Goal: Task Accomplishment & Management: Manage account settings

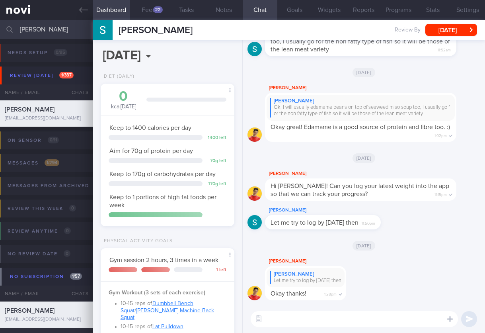
select select "5"
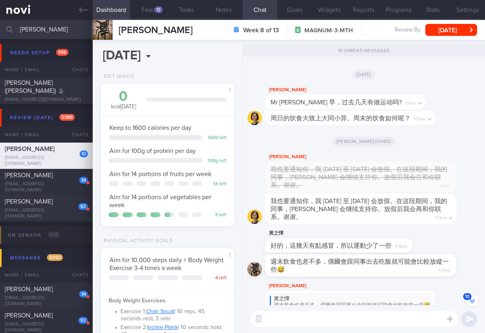
scroll to position [58, 117]
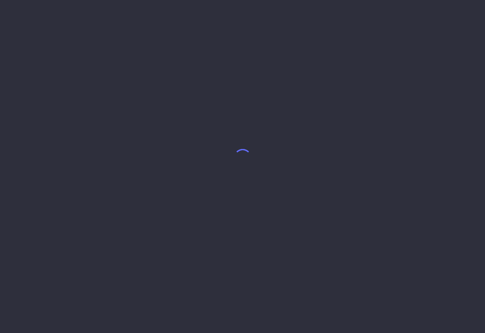
select select "8"
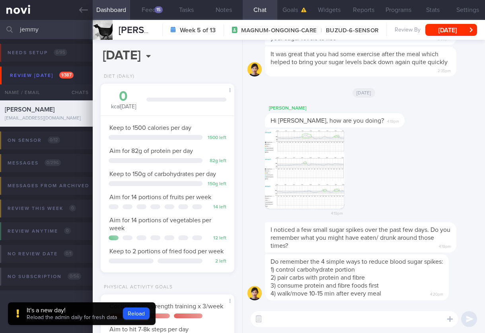
select select "7"
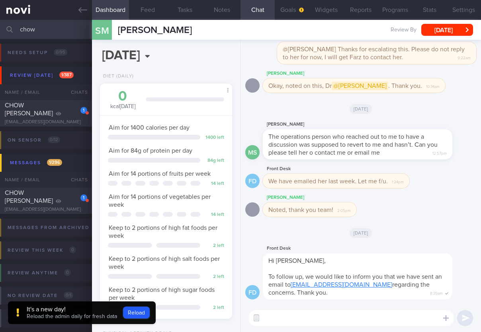
scroll to position [67, 112]
click at [147, 317] on button "Reload" at bounding box center [136, 313] width 27 height 12
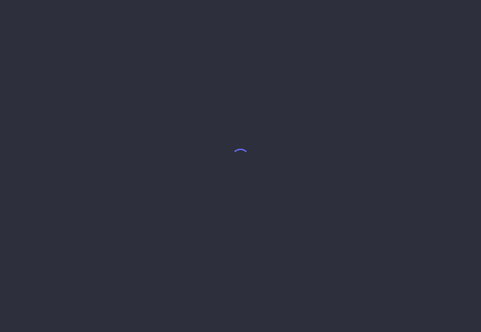
select select "8"
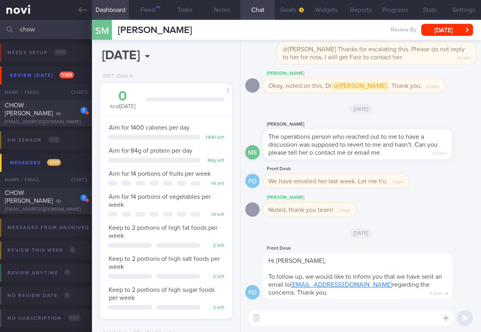
scroll to position [57, 115]
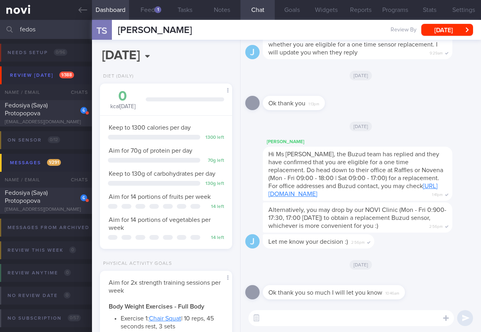
scroll to position [57, 115]
click at [58, 108] on div "Fedosiya (Saya) Protopopova" at bounding box center [45, 109] width 80 height 16
select select "7"
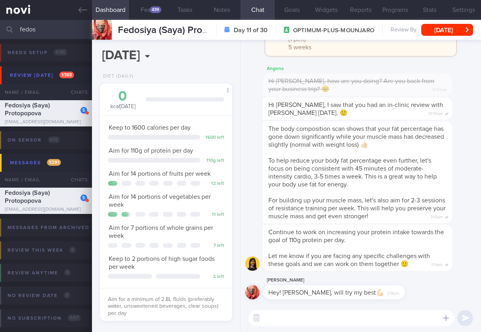
drag, startPoint x: 46, startPoint y: 29, endPoint x: -12, endPoint y: 26, distance: 58.2
click at [0, 26] on html "You are offline! Some functionality will be unavailable Patients New Users Coac…" at bounding box center [240, 166] width 481 height 332
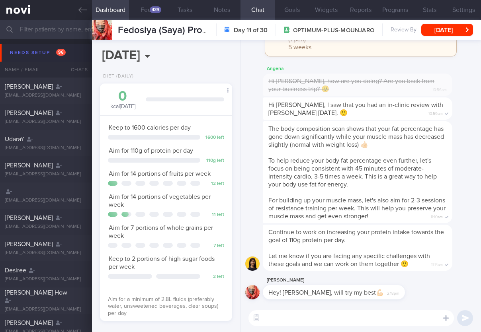
click at [46, 46] on button "Needs setup 96" at bounding box center [241, 53] width 483 height 18
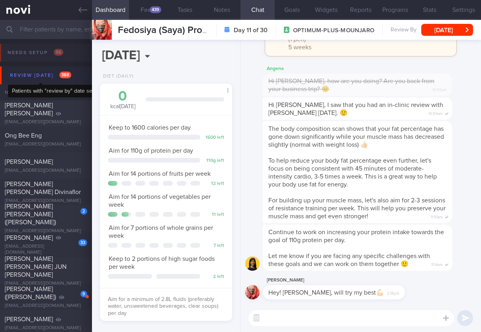
click at [60, 79] on div "Review today 388" at bounding box center [40, 75] width 65 height 11
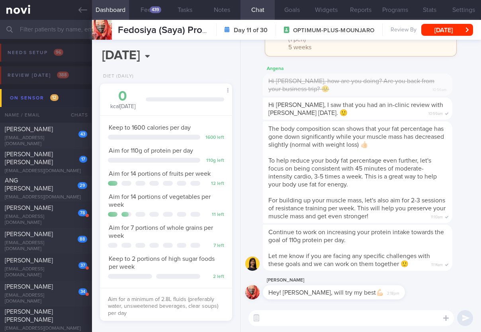
click at [70, 101] on button "On sensor 12" at bounding box center [241, 98] width 483 height 18
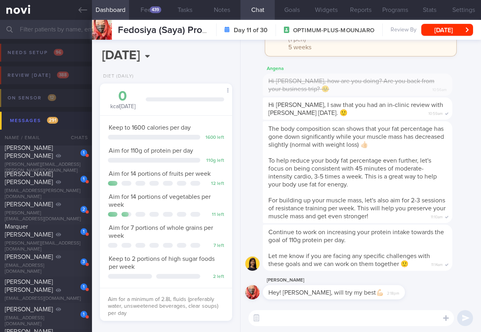
click at [68, 125] on button "Messages 291" at bounding box center [241, 121] width 483 height 18
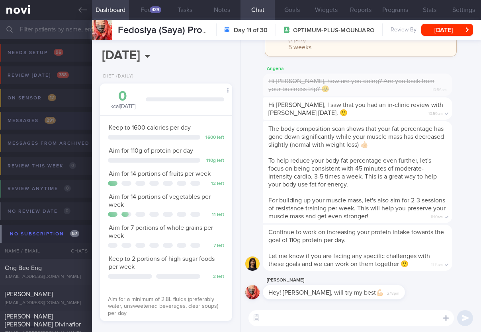
click at [48, 128] on button "Messages 291" at bounding box center [239, 123] width 483 height 23
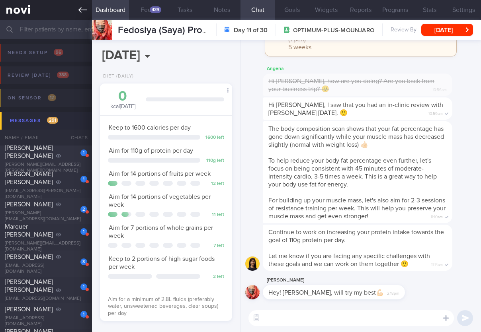
click at [81, 7] on icon at bounding box center [82, 10] width 9 height 9
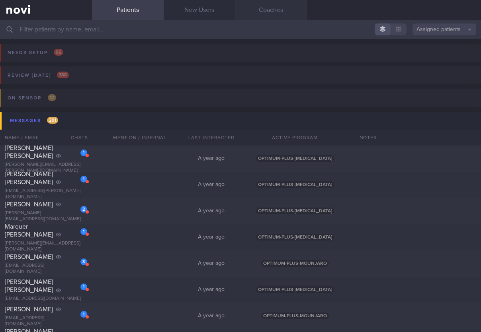
click at [282, 8] on link "Coaches" at bounding box center [271, 10] width 72 height 20
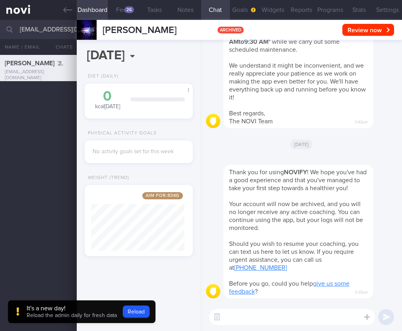
select select "8"
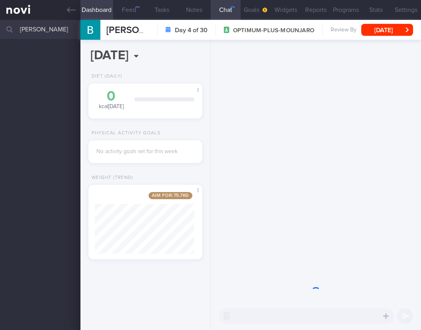
select select "8"
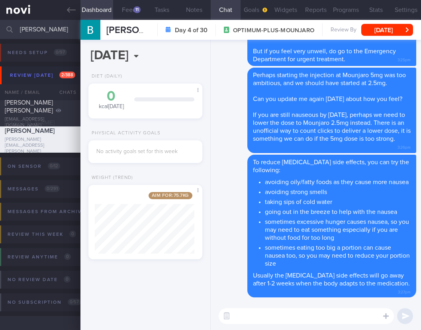
scroll to position [61, 99]
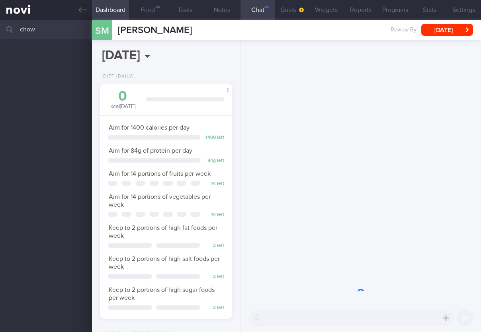
select select "8"
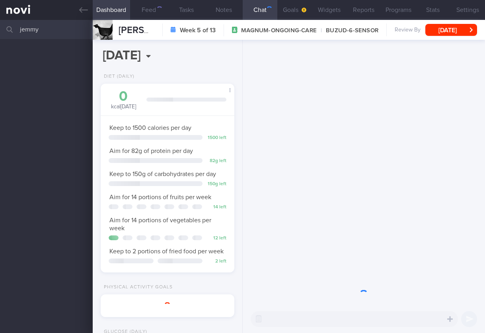
select select "7"
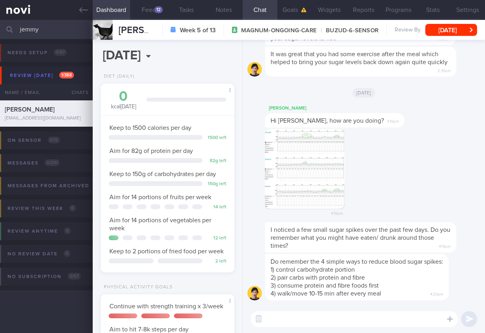
scroll to position [68, 113]
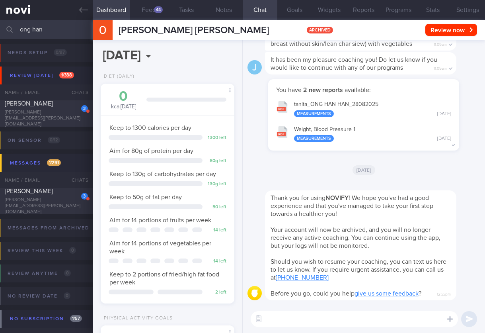
scroll to position [68, 113]
